Goal: Transaction & Acquisition: Purchase product/service

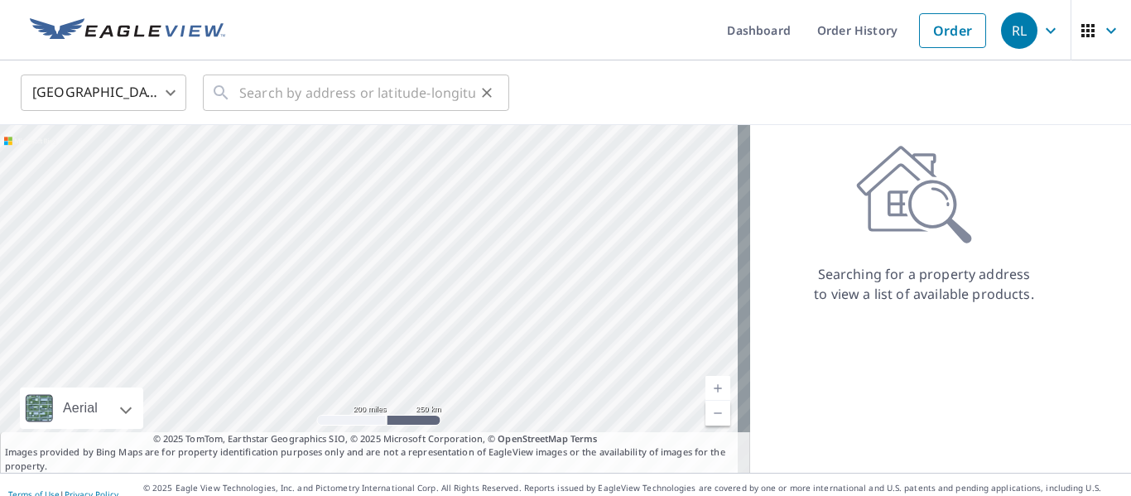
click at [223, 92] on icon at bounding box center [221, 92] width 14 height 14
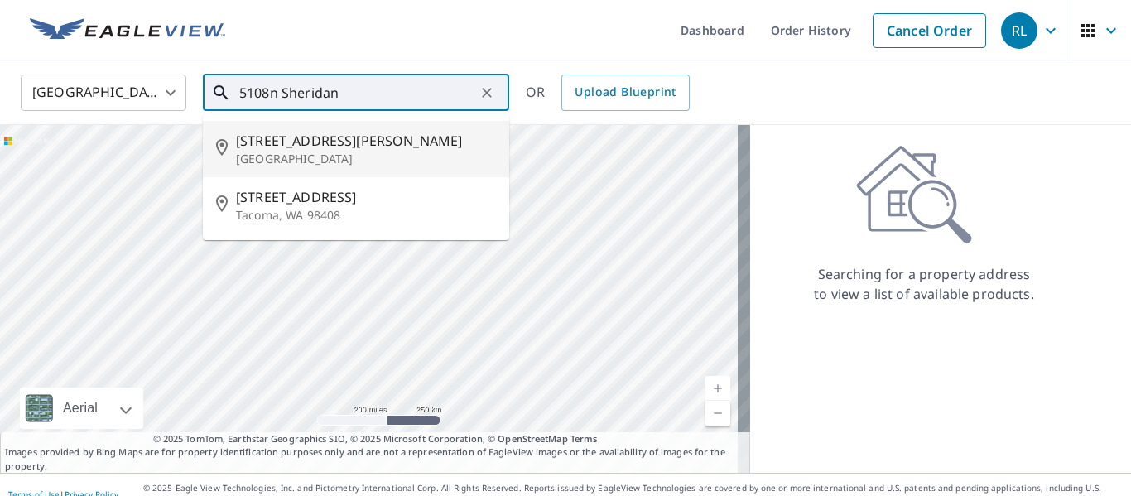
click at [315, 147] on span "[STREET_ADDRESS][PERSON_NAME]" at bounding box center [366, 141] width 260 height 20
type input "[STREET_ADDRESS][PERSON_NAME]"
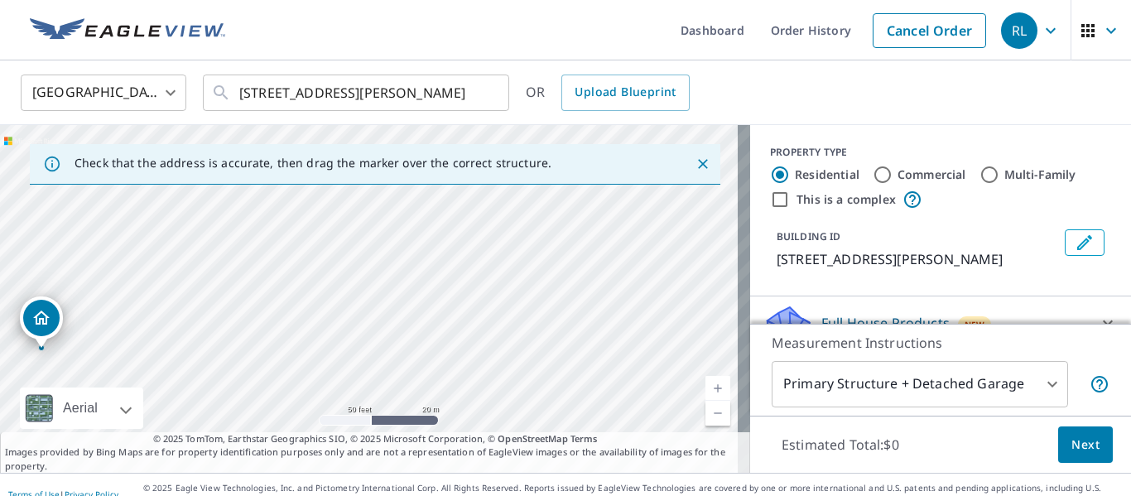
drag, startPoint x: 330, startPoint y: 274, endPoint x: 648, endPoint y: 421, distance: 350.0
click at [648, 421] on div "[STREET_ADDRESS][PERSON_NAME]" at bounding box center [375, 299] width 750 height 348
drag, startPoint x: 385, startPoint y: 310, endPoint x: 510, endPoint y: 232, distance: 147.7
click at [510, 246] on div "[STREET_ADDRESS][PERSON_NAME]" at bounding box center [375, 299] width 750 height 348
click at [1042, 381] on body "RL RL Dashboard Order History Cancel Order RL United States [GEOGRAPHIC_DATA] ​…" at bounding box center [565, 248] width 1131 height 496
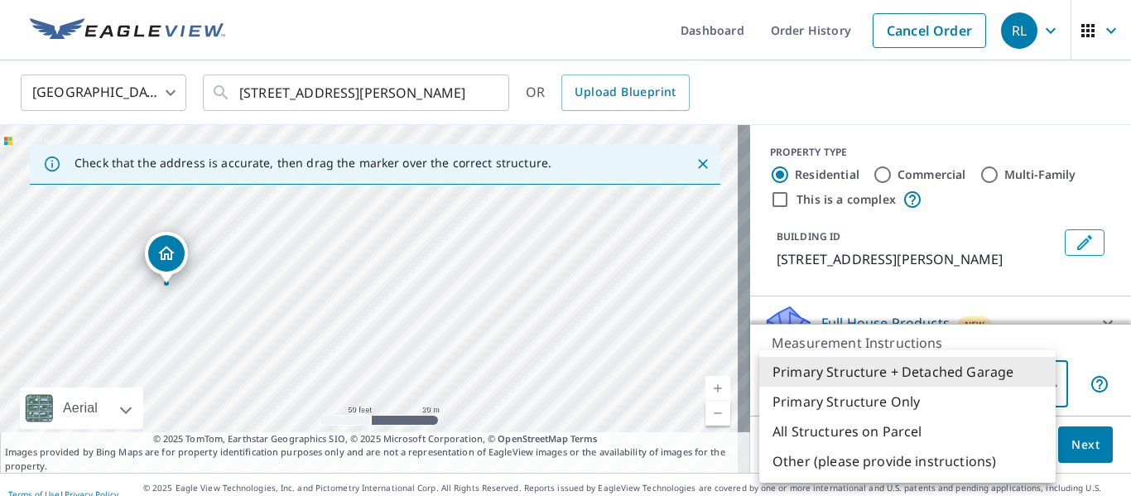
click at [888, 401] on li "Primary Structure Only" at bounding box center [907, 402] width 296 height 30
type input "2"
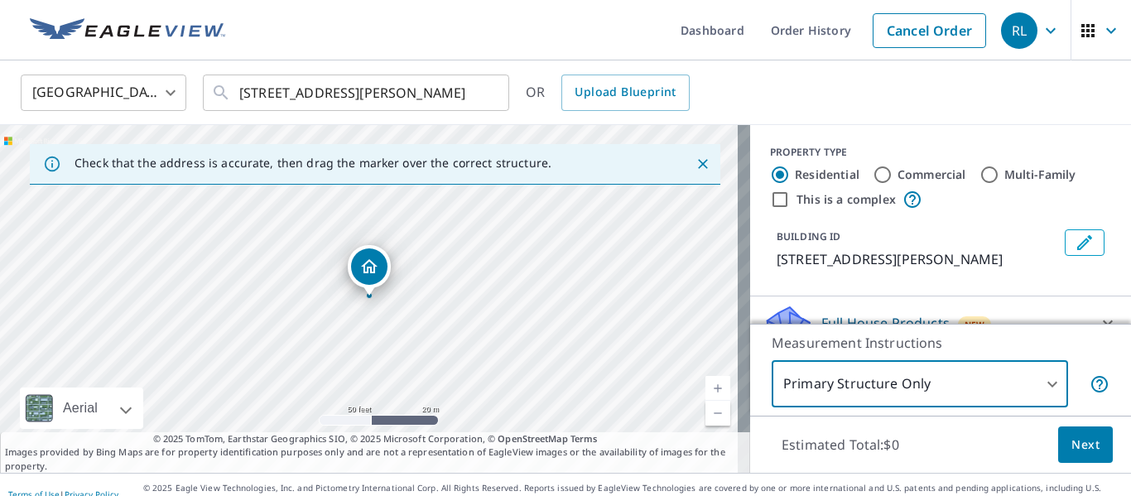
click at [1074, 441] on span "Next" at bounding box center [1085, 445] width 28 height 21
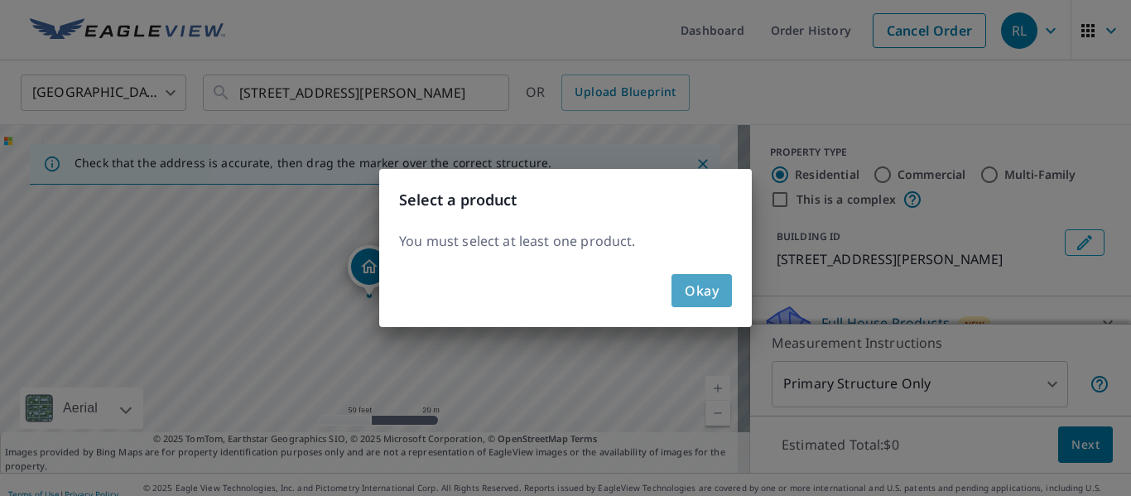
click at [702, 294] on span "Okay" at bounding box center [702, 290] width 34 height 23
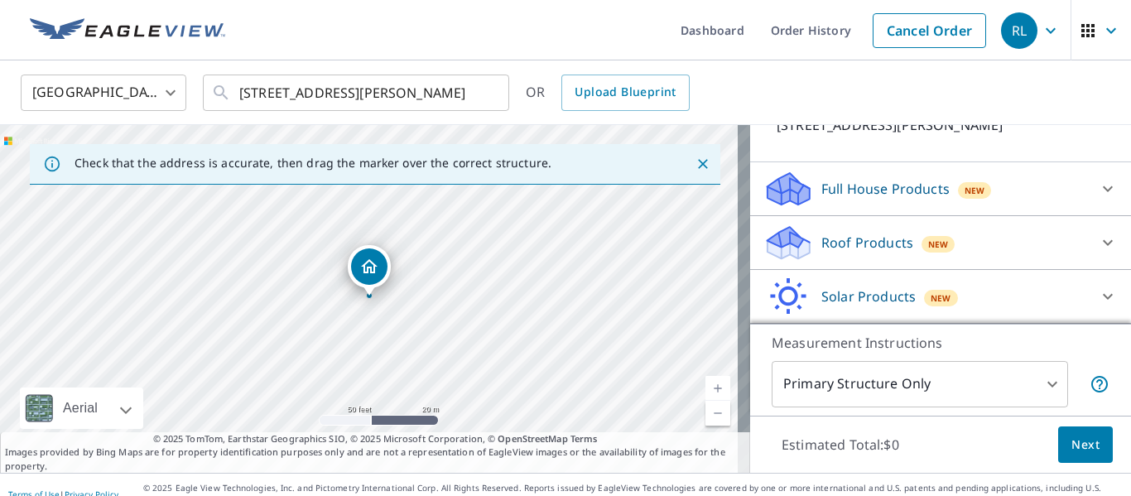
scroll to position [105, 0]
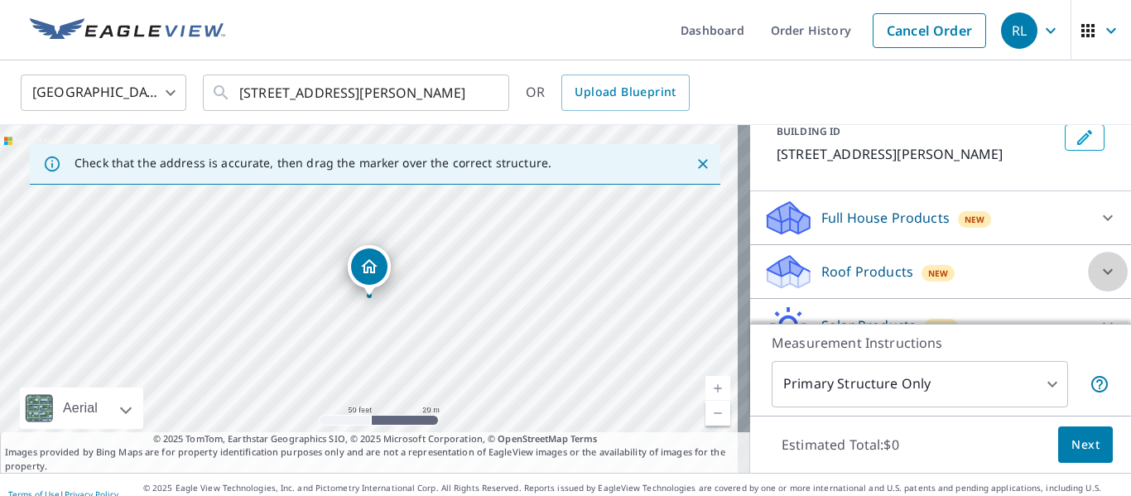
click at [1098, 270] on icon at bounding box center [1108, 272] width 20 height 20
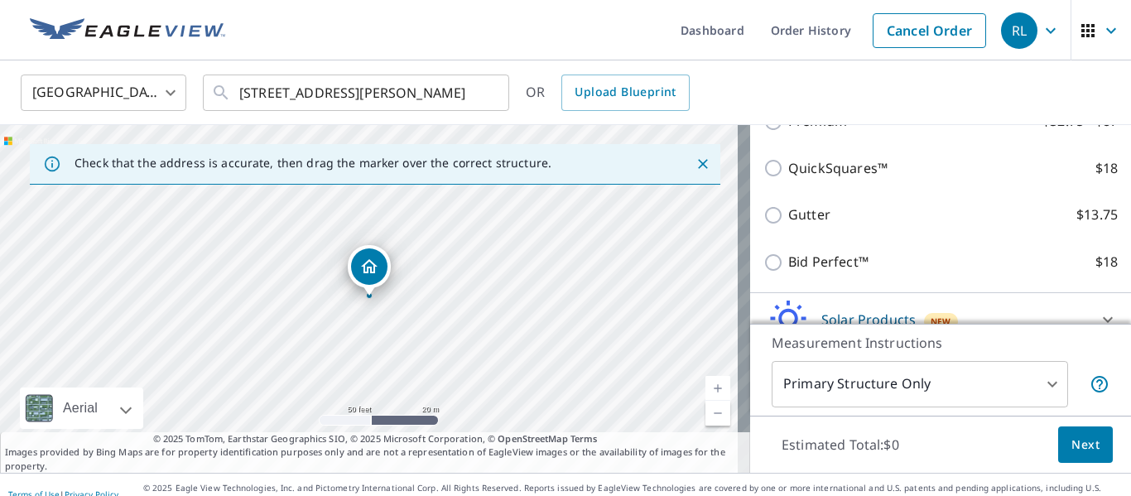
scroll to position [271, 0]
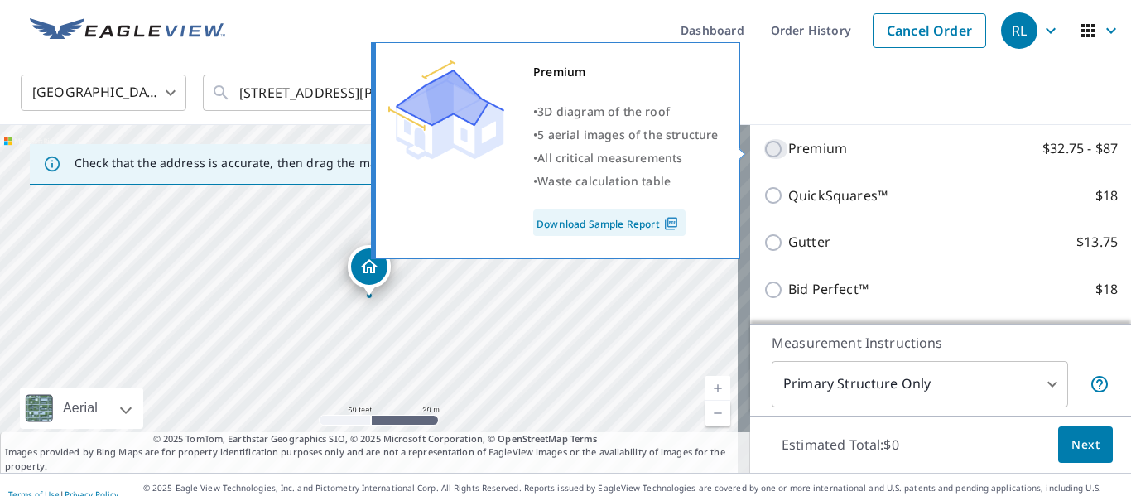
click at [763, 147] on input "Premium $32.75 - $87" at bounding box center [775, 149] width 25 height 20
checkbox input "true"
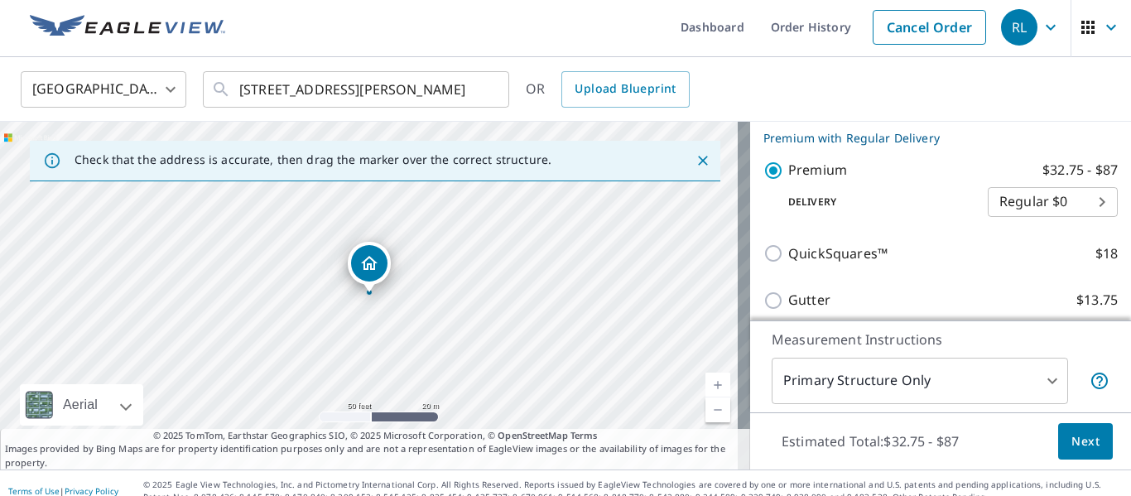
scroll to position [0, 0]
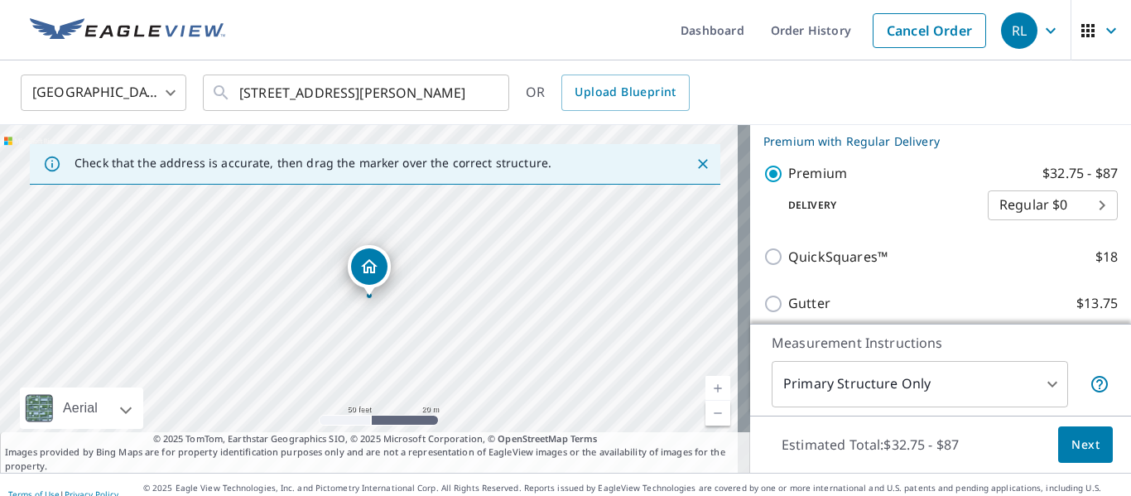
click at [696, 165] on icon "Close" at bounding box center [703, 164] width 17 height 17
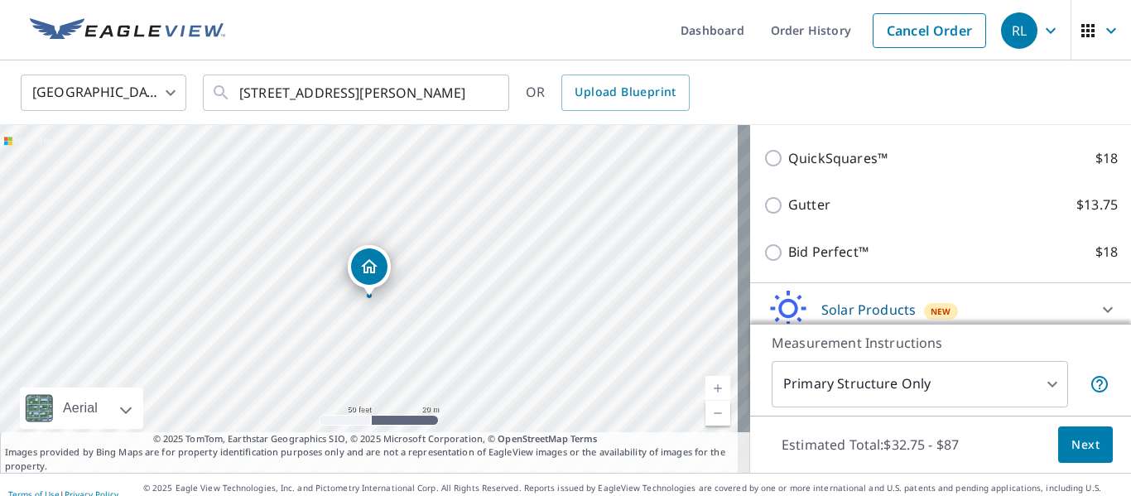
scroll to position [437, 0]
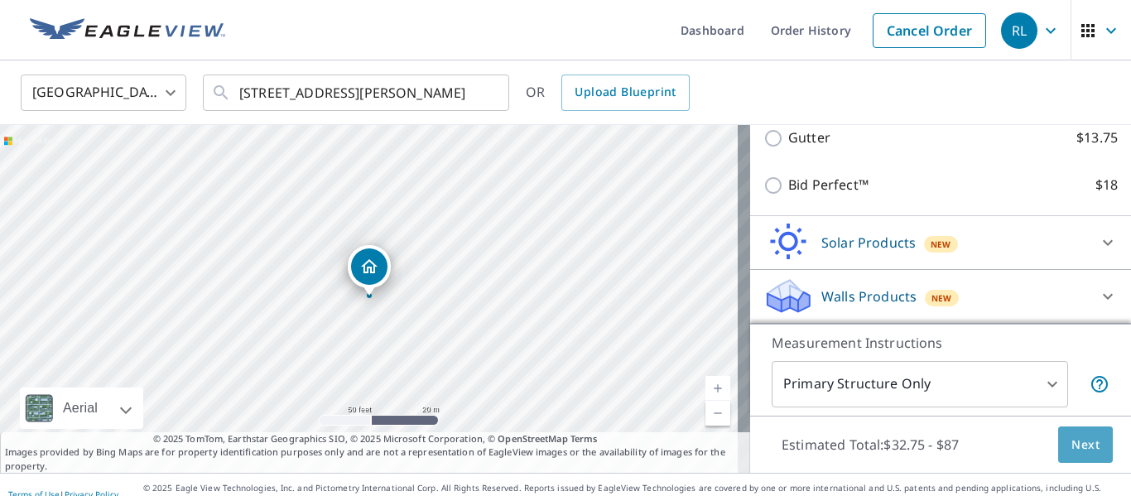
click at [1065, 454] on button "Next" at bounding box center [1085, 444] width 55 height 37
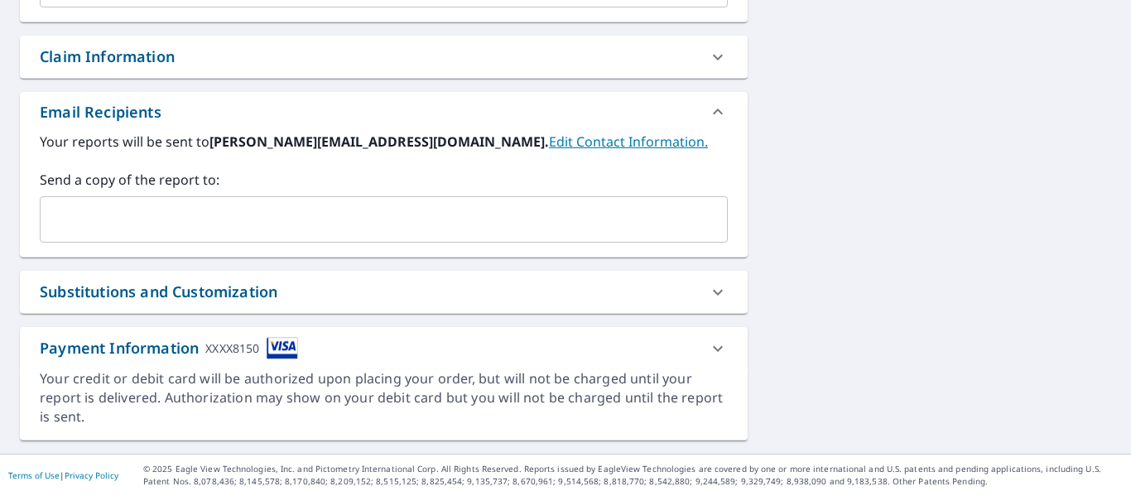
scroll to position [234, 0]
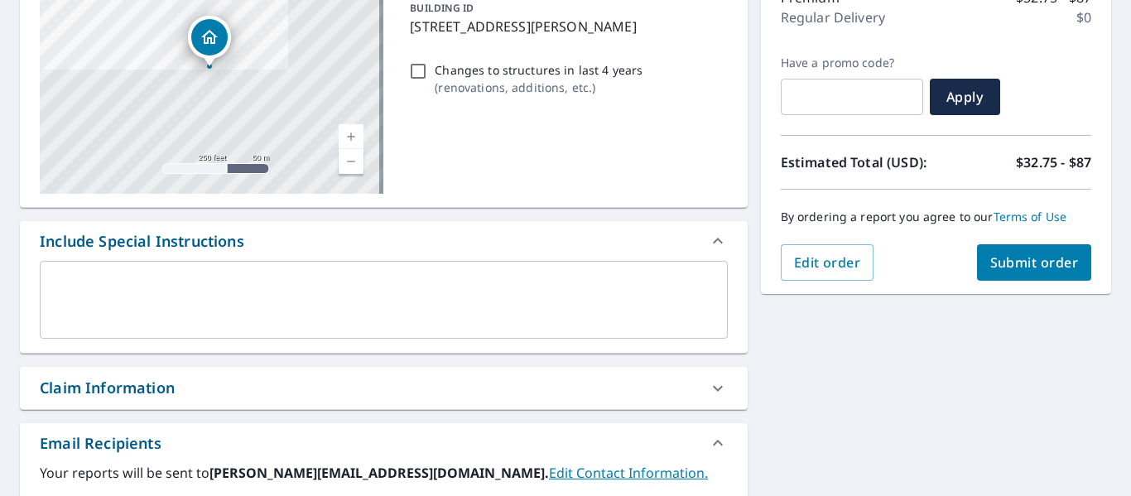
click at [1056, 263] on span "Submit order" at bounding box center [1034, 262] width 89 height 18
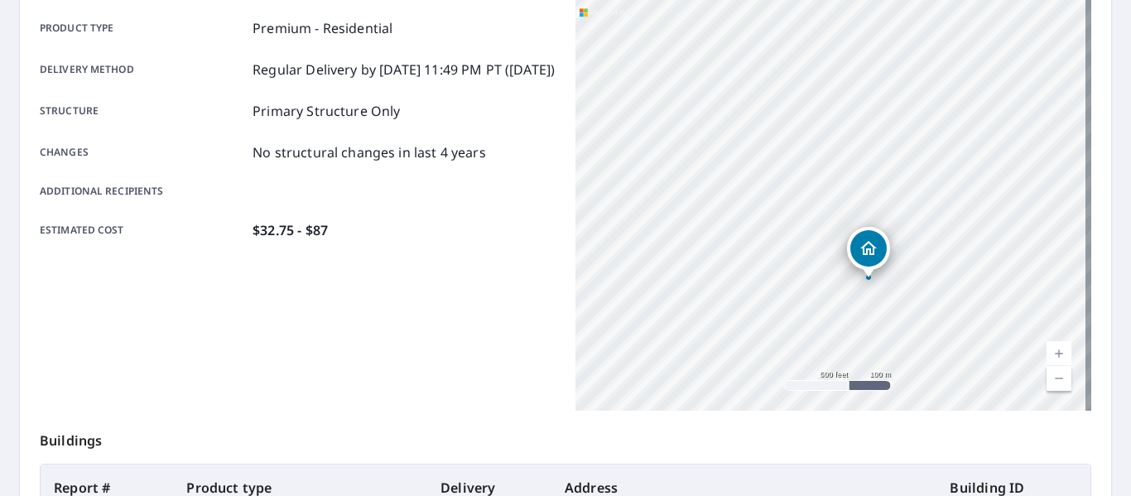
scroll to position [478, 0]
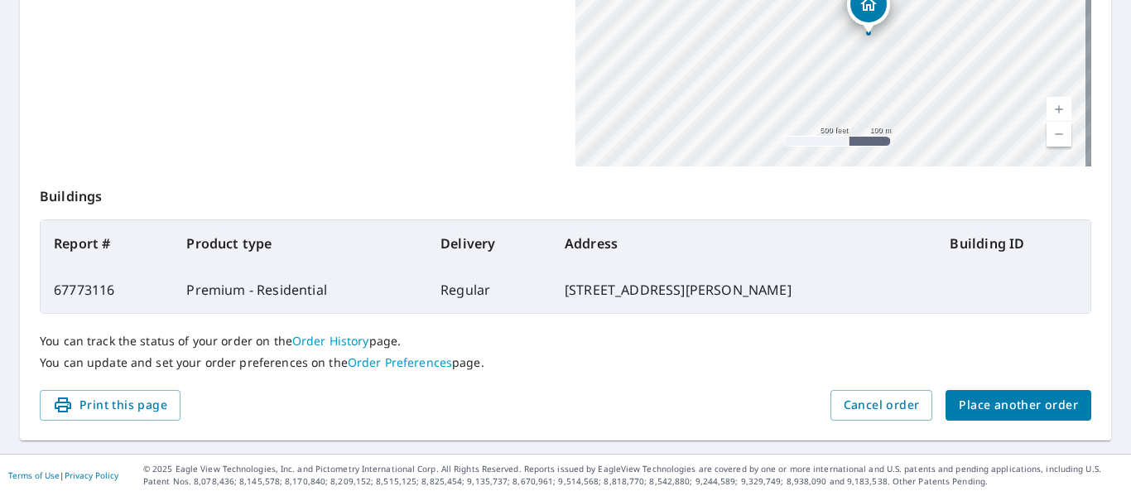
click at [1025, 406] on span "Place another order" at bounding box center [1018, 405] width 119 height 21
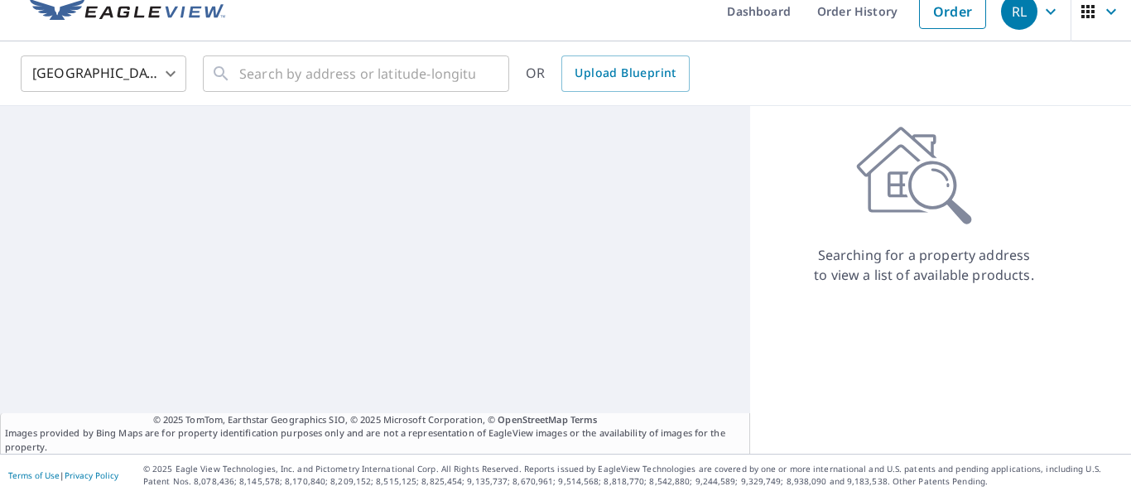
scroll to position [19, 0]
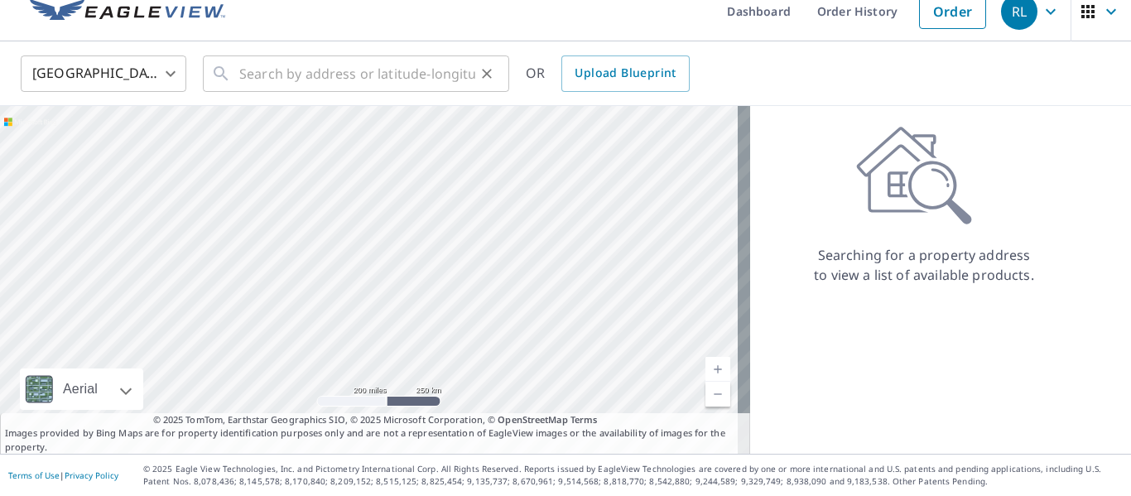
click at [218, 72] on icon at bounding box center [221, 74] width 20 height 20
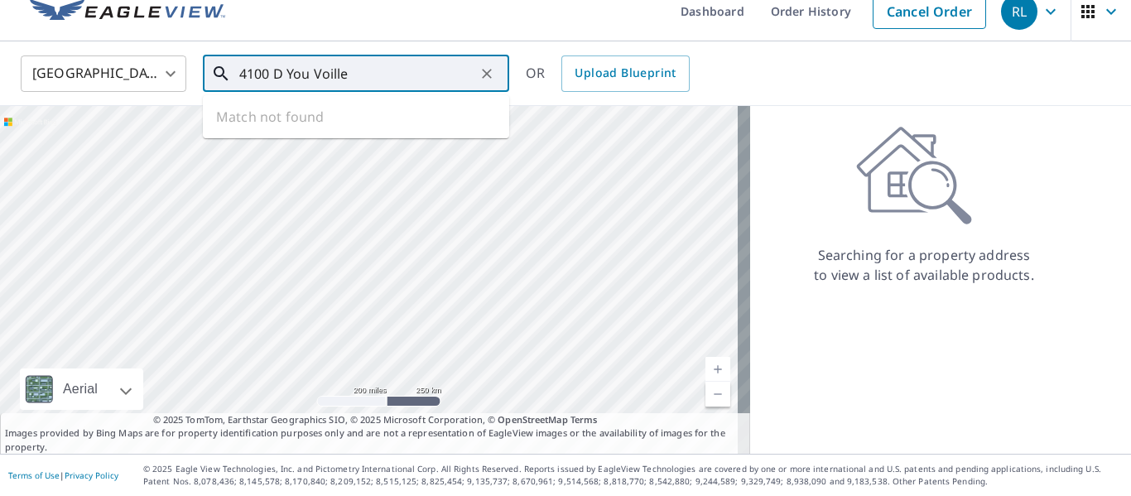
click at [286, 70] on input "4100 D You Voille" at bounding box center [357, 73] width 236 height 46
click at [282, 70] on input "4100 D You Voille" at bounding box center [357, 73] width 236 height 46
click at [336, 74] on input "4100 De You Voille" at bounding box center [357, 73] width 236 height 46
click at [311, 73] on input "4100 De You Ville" at bounding box center [357, 73] width 236 height 46
click at [316, 70] on input "4100 De You Ville" at bounding box center [357, 73] width 236 height 46
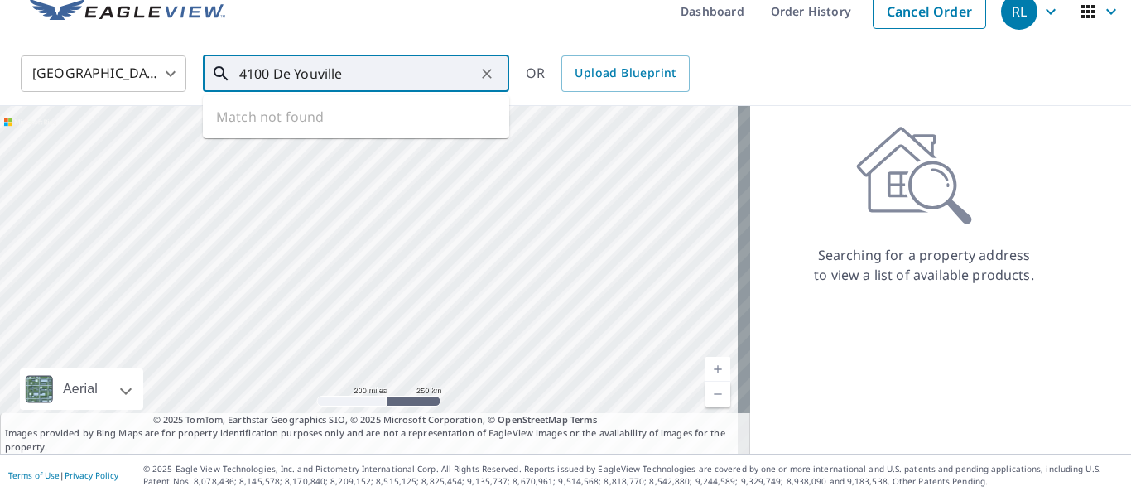
click at [365, 74] on input "4100 De Youville" at bounding box center [357, 73] width 236 height 46
click at [286, 70] on input "4100 De Youville trace" at bounding box center [357, 73] width 236 height 46
click at [286, 70] on input "4100 Youville trace" at bounding box center [357, 73] width 236 height 46
click at [281, 69] on input "4100 Youville trace" at bounding box center [357, 73] width 236 height 46
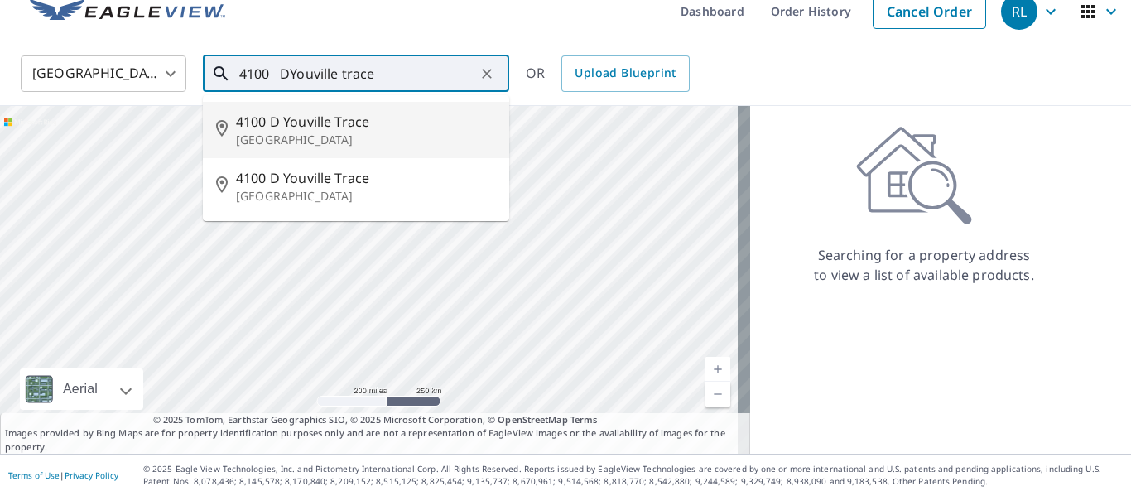
click at [315, 122] on span "4100 D Youville Trace" at bounding box center [366, 122] width 260 height 20
type input "[STREET_ADDRESS]"
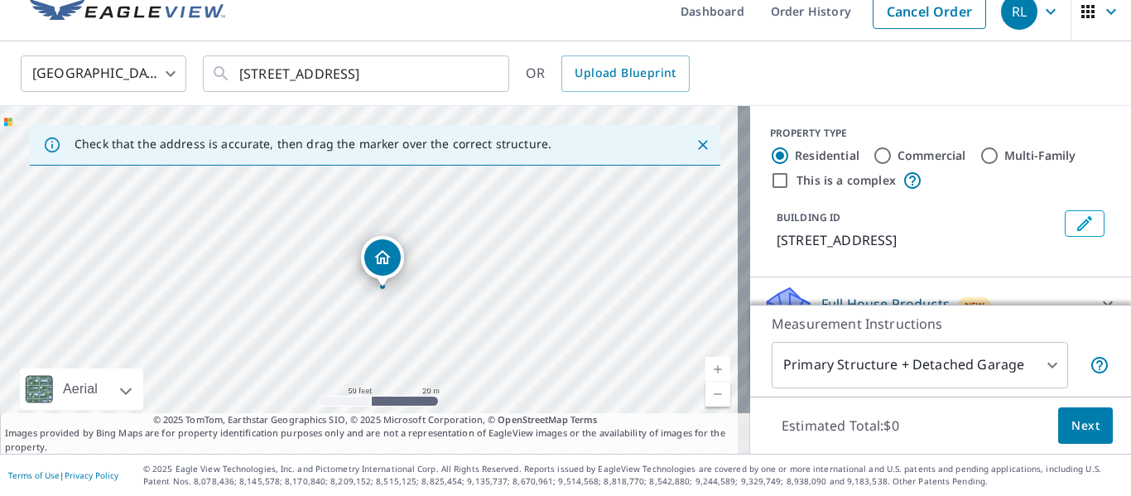
click at [1040, 365] on body "RL RL Dashboard Order History Cancel Order RL [GEOGRAPHIC_DATA] [GEOGRAPHIC_DAT…" at bounding box center [565, 248] width 1131 height 496
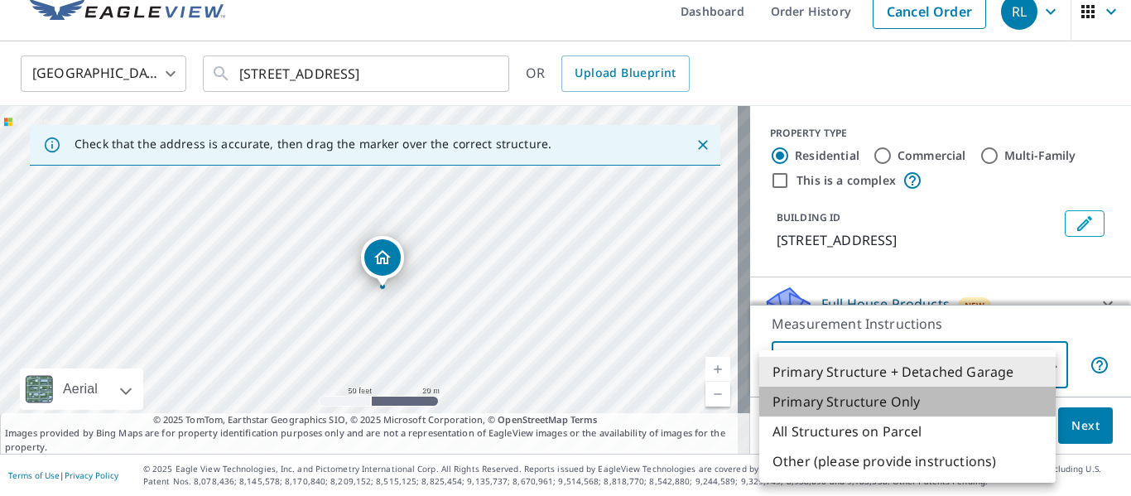
click at [867, 401] on li "Primary Structure Only" at bounding box center [907, 402] width 296 height 30
type input "2"
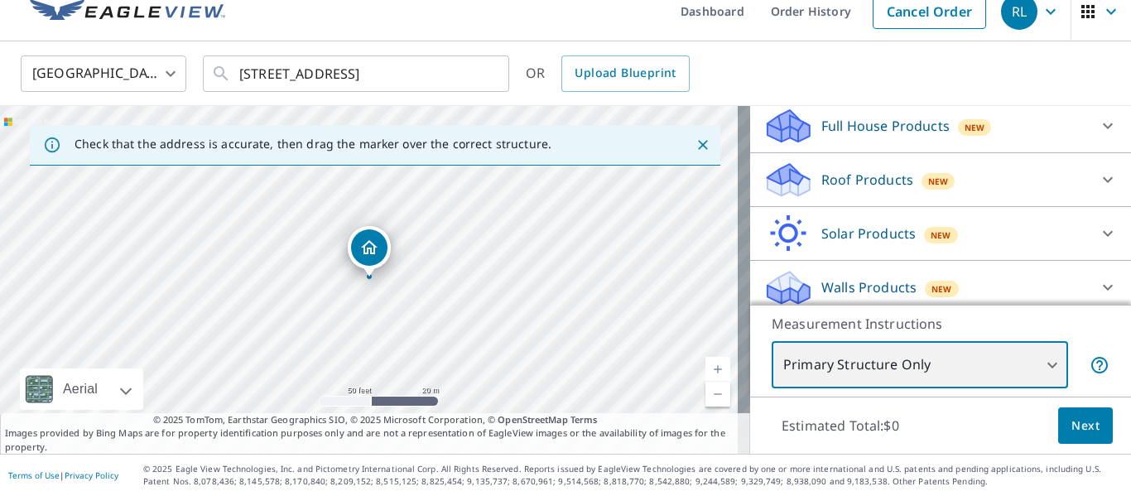
scroll to position [188, 0]
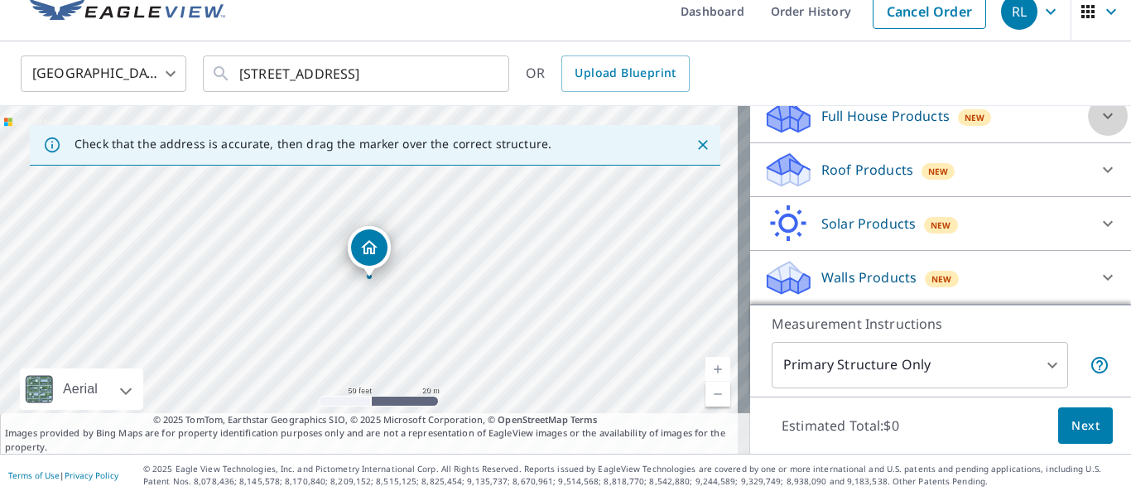
click at [1098, 112] on icon at bounding box center [1108, 116] width 20 height 20
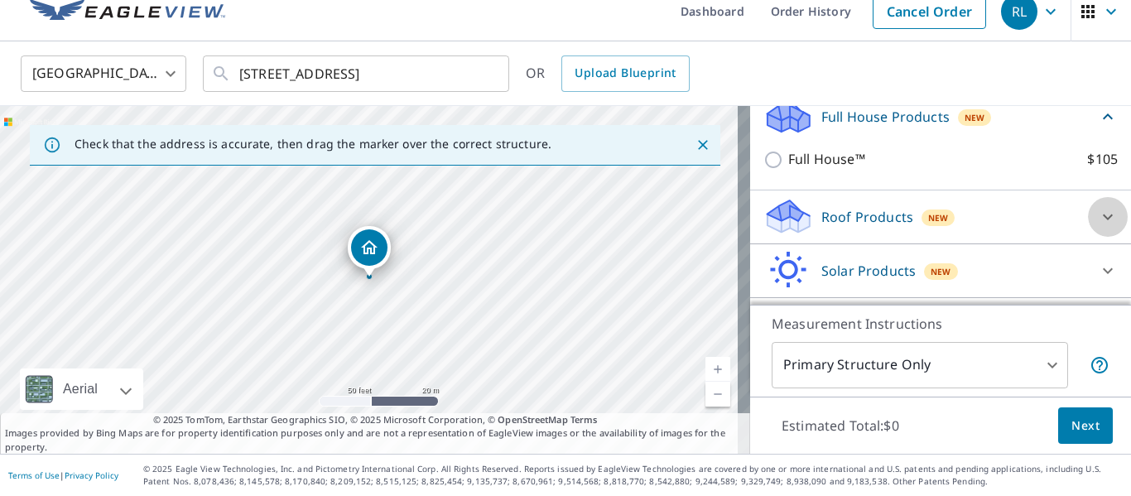
click at [1098, 212] on icon at bounding box center [1108, 217] width 20 height 20
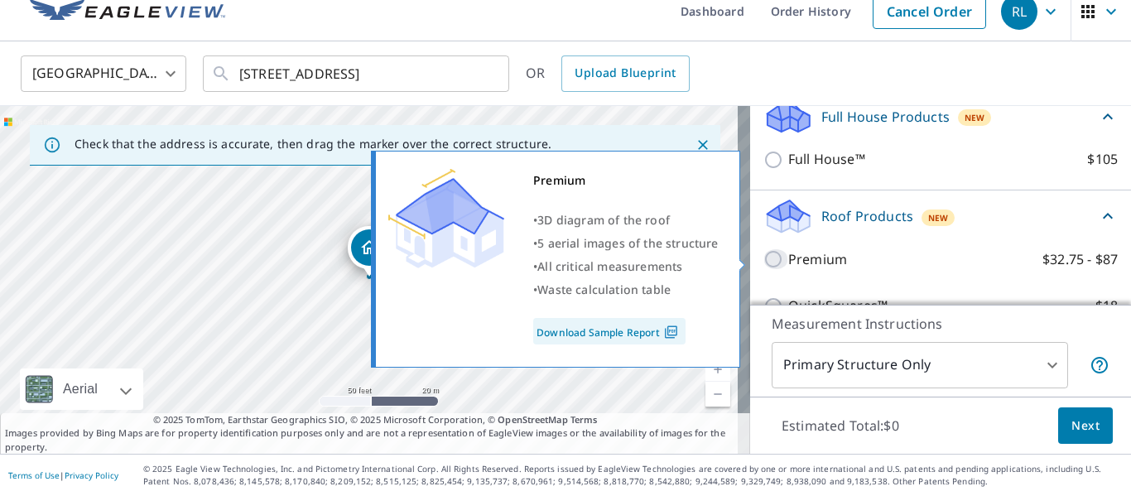
click at [763, 257] on input "Premium $32.75 - $87" at bounding box center [775, 259] width 25 height 20
checkbox input "true"
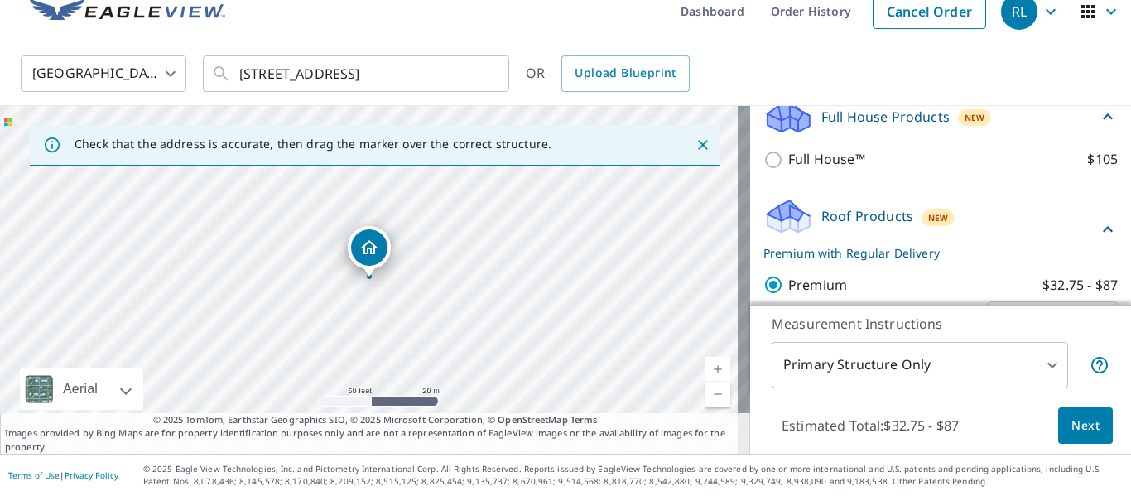
click at [1071, 423] on span "Next" at bounding box center [1085, 426] width 28 height 21
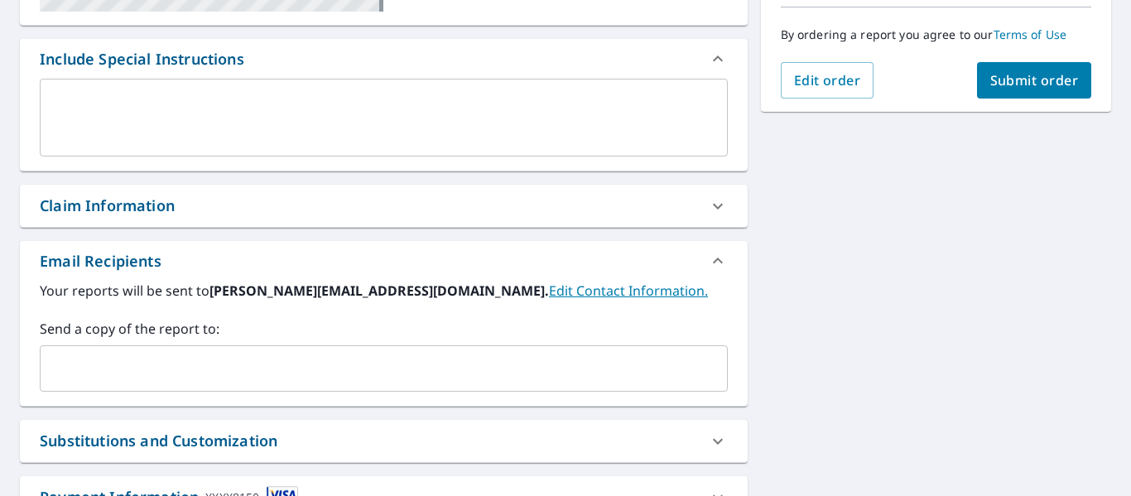
scroll to position [400, 0]
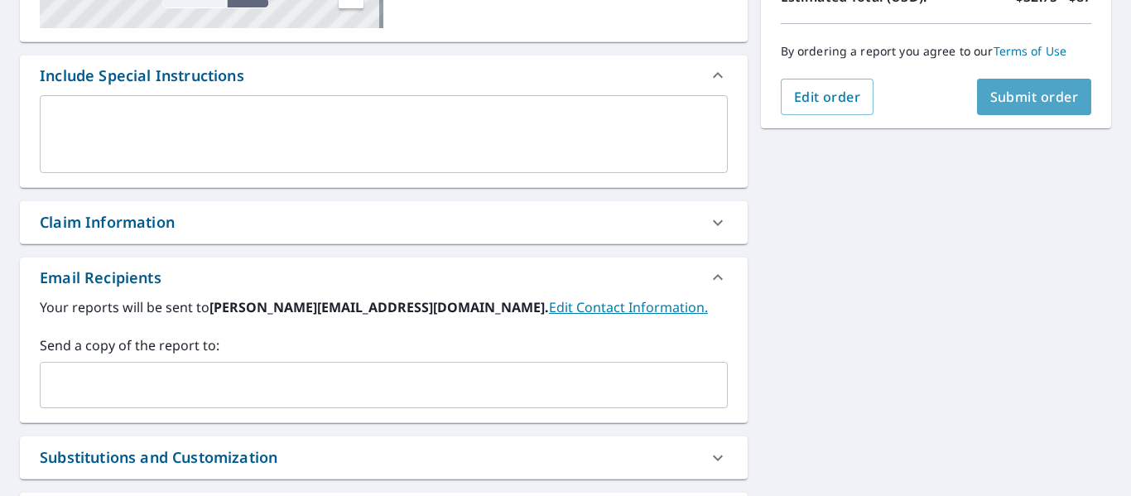
click at [1013, 94] on span "Submit order" at bounding box center [1034, 97] width 89 height 18
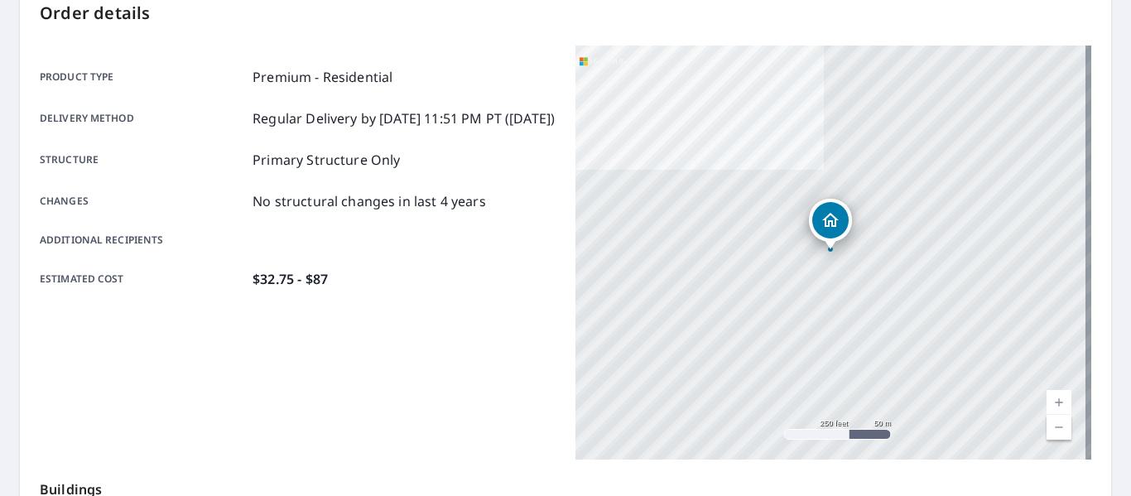
scroll to position [151, 0]
